Goal: Navigation & Orientation: Find specific page/section

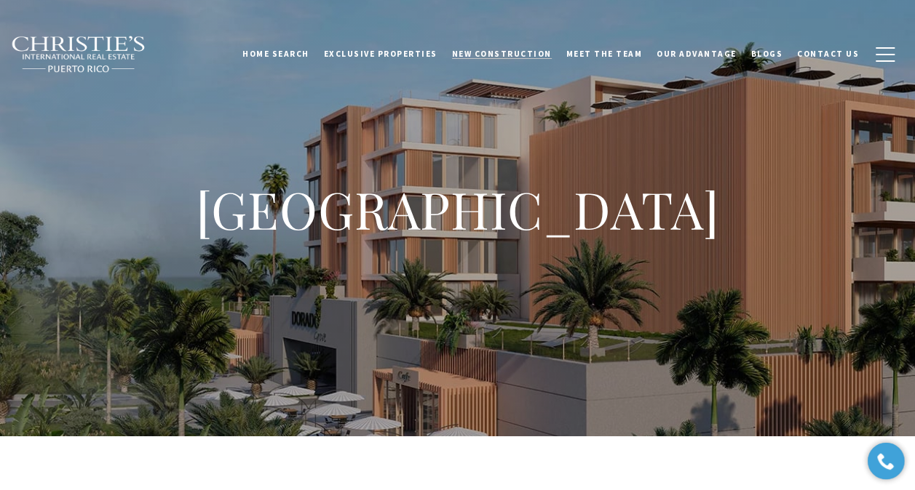
click at [489, 52] on span "New Construction" at bounding box center [502, 54] width 100 height 10
click at [520, 227] on h1 "[GEOGRAPHIC_DATA]" at bounding box center [458, 210] width 582 height 64
click at [521, 49] on span "New Construction" at bounding box center [502, 54] width 100 height 10
click at [445, 160] on div "[GEOGRAPHIC_DATA]" at bounding box center [457, 218] width 915 height 437
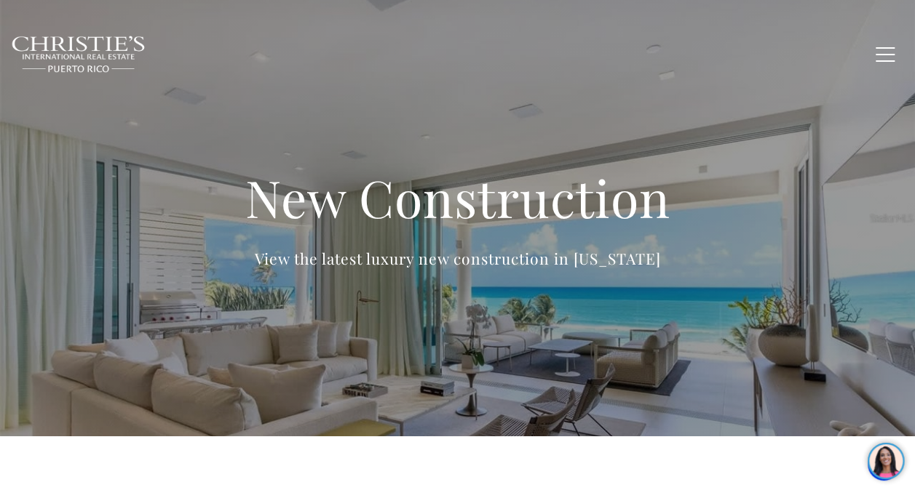
click at [450, 194] on h1 "New Construction" at bounding box center [458, 198] width 582 height 64
